Goal: Task Accomplishment & Management: Use online tool/utility

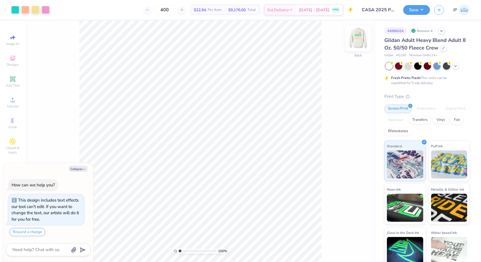
click at [359, 37] on img at bounding box center [358, 38] width 23 height 23
type textarea "x"
drag, startPoint x: 179, startPoint y: 250, endPoint x: 193, endPoint y: 250, distance: 13.5
click at [193, 250] on input "range" at bounding box center [198, 251] width 38 height 5
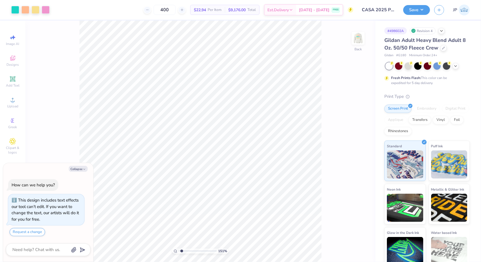
drag, startPoint x: 192, startPoint y: 251, endPoint x: 182, endPoint y: 252, distance: 10.4
type input "1.46"
click at [182, 252] on input "range" at bounding box center [198, 251] width 38 height 5
click at [15, 6] on div at bounding box center [15, 9] width 8 height 8
type textarea "x"
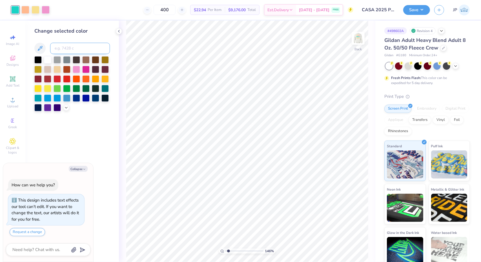
click at [70, 48] on input at bounding box center [80, 48] width 60 height 11
type input "1205"
click at [350, 247] on icon at bounding box center [349, 247] width 6 height 6
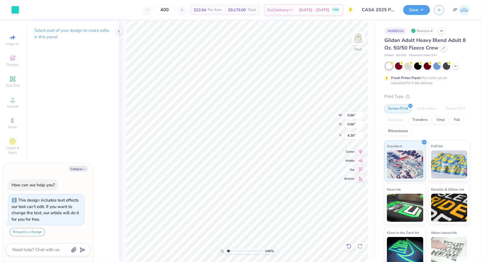
type textarea "x"
type input "1.03"
type input "6.67"
type textarea "x"
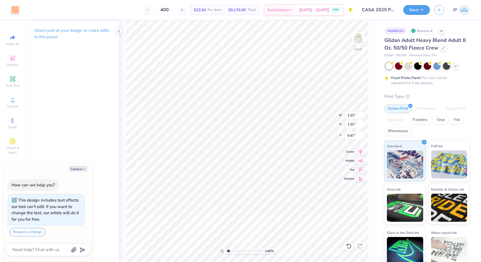
type input "0.66"
type input "4.39"
click at [14, 11] on div at bounding box center [15, 9] width 8 height 8
type textarea "x"
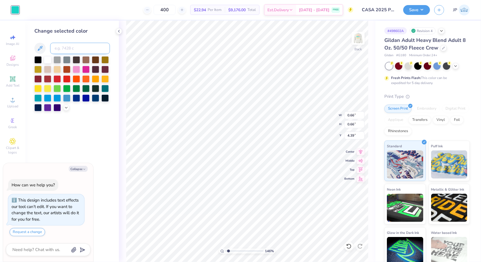
click at [68, 48] on input at bounding box center [80, 48] width 60 height 11
type input "1555"
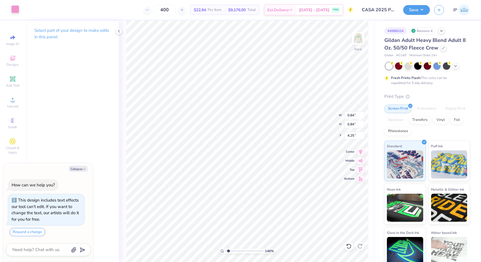
click at [16, 10] on div at bounding box center [15, 9] width 8 height 8
type textarea "x"
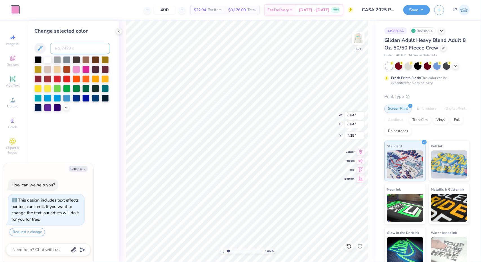
click at [66, 51] on input at bounding box center [80, 48] width 60 height 11
type input "1555"
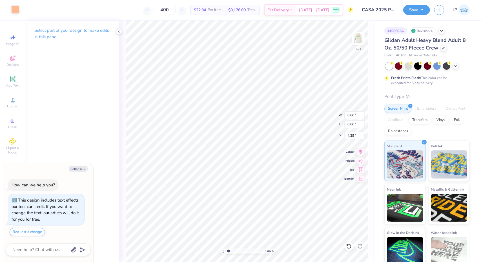
click at [14, 9] on div at bounding box center [15, 9] width 8 height 8
type textarea "x"
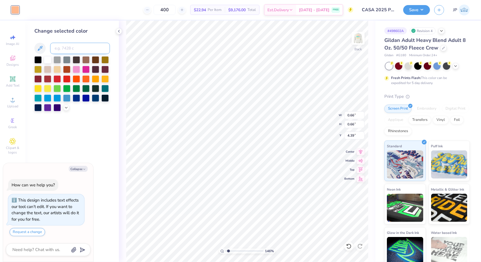
click at [63, 51] on input at bounding box center [80, 48] width 60 height 11
type input "1205"
type textarea "x"
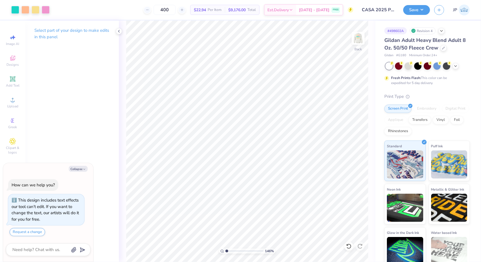
drag, startPoint x: 229, startPoint y: 252, endPoint x: 190, endPoint y: 264, distance: 41.4
click at [225, 254] on input "range" at bounding box center [244, 251] width 38 height 5
drag, startPoint x: 229, startPoint y: 250, endPoint x: 199, endPoint y: 258, distance: 31.1
type input "1"
click at [225, 254] on input "range" at bounding box center [244, 251] width 38 height 5
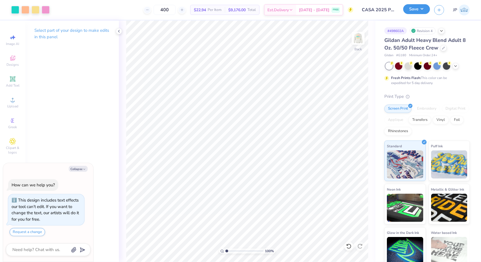
click at [423, 9] on button "Save" at bounding box center [416, 9] width 27 height 10
type textarea "x"
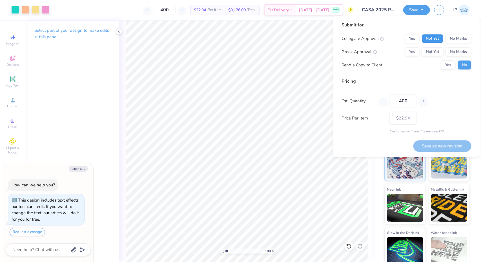
click at [438, 39] on button "Not Yet" at bounding box center [433, 38] width 22 height 9
click at [454, 52] on button "No Marks" at bounding box center [459, 51] width 26 height 9
click at [436, 147] on button "Save as new revision" at bounding box center [442, 147] width 58 height 12
type input "$22.94"
type textarea "x"
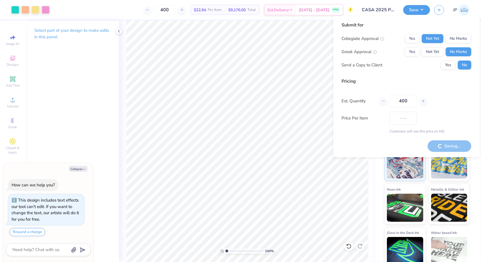
type input "$22.94"
